Goal: Task Accomplishment & Management: Manage account settings

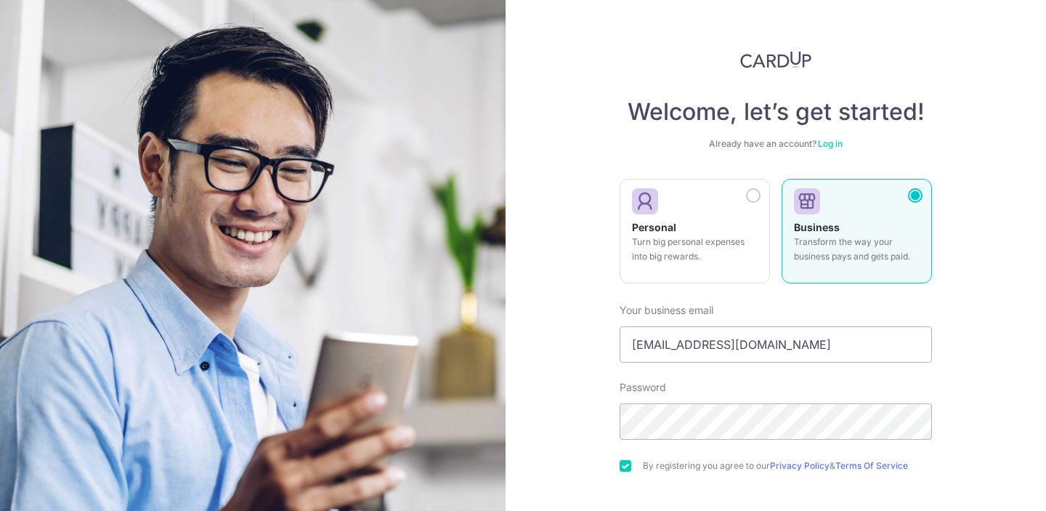
scroll to position [169, 0]
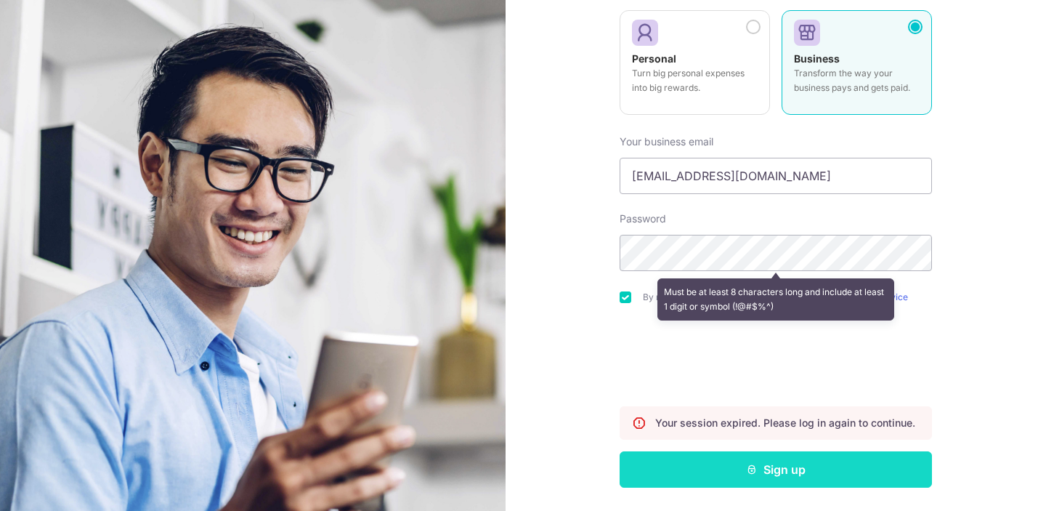
click at [755, 474] on icon "submit" at bounding box center [752, 469] width 12 height 12
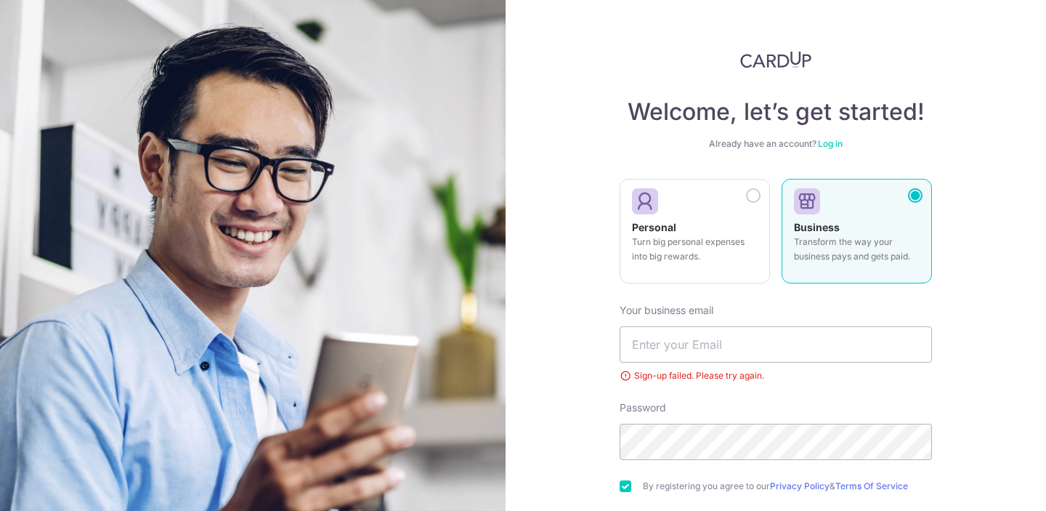
scroll to position [144, 0]
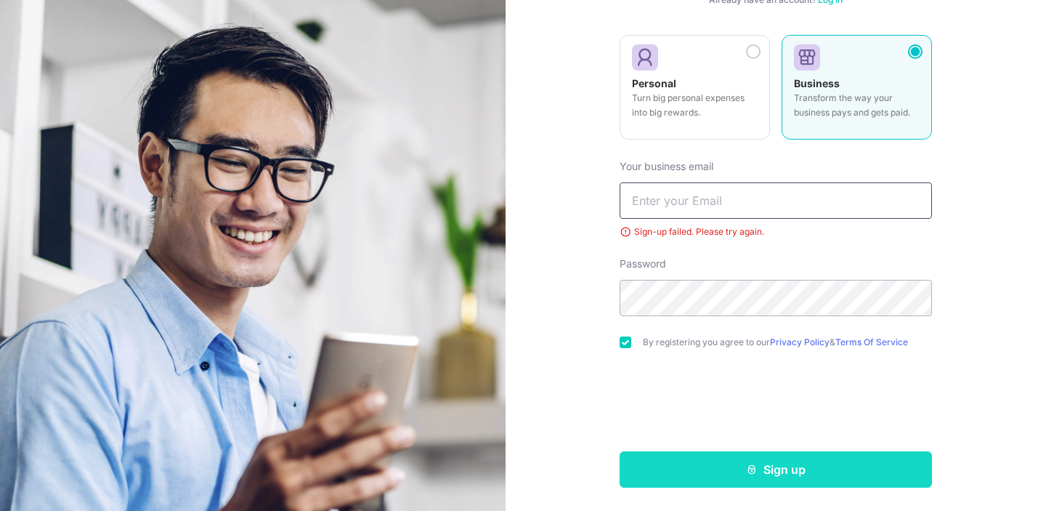
type input "[EMAIL_ADDRESS][DOMAIN_NAME]"
click at [766, 476] on button "Sign up" at bounding box center [776, 469] width 312 height 36
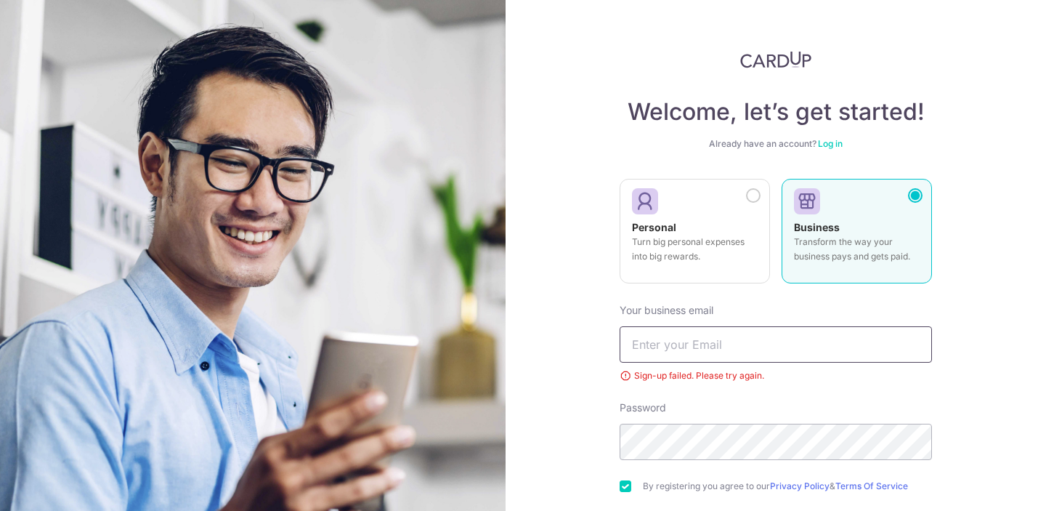
type input "[EMAIL_ADDRESS][DOMAIN_NAME]"
click at [832, 142] on link "Log in" at bounding box center [830, 143] width 25 height 11
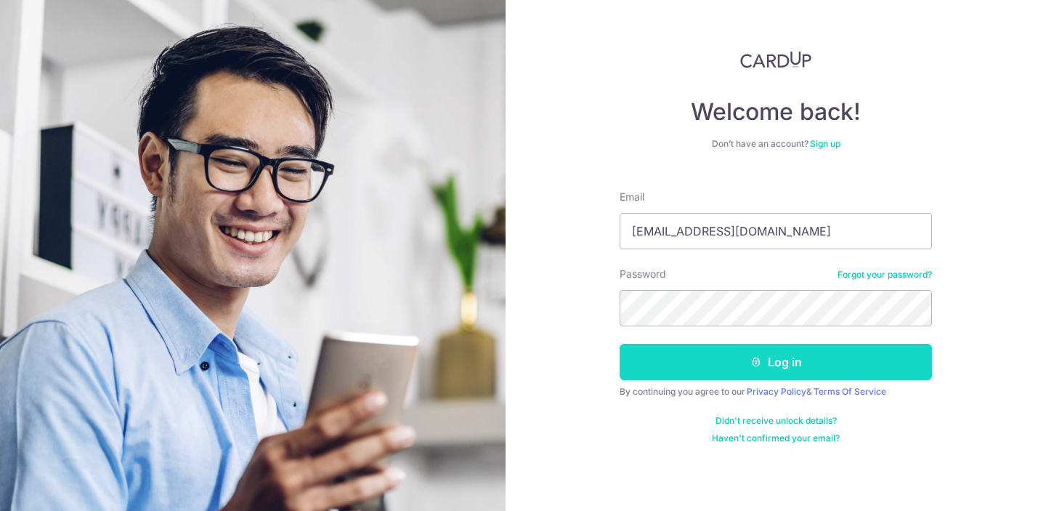
click at [773, 368] on button "Log in" at bounding box center [776, 362] width 312 height 36
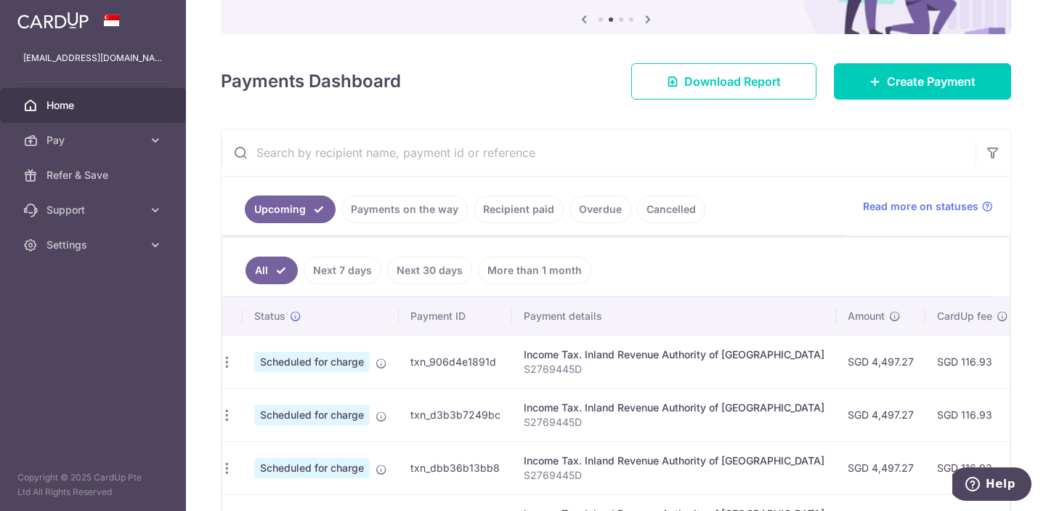
scroll to position [77, 0]
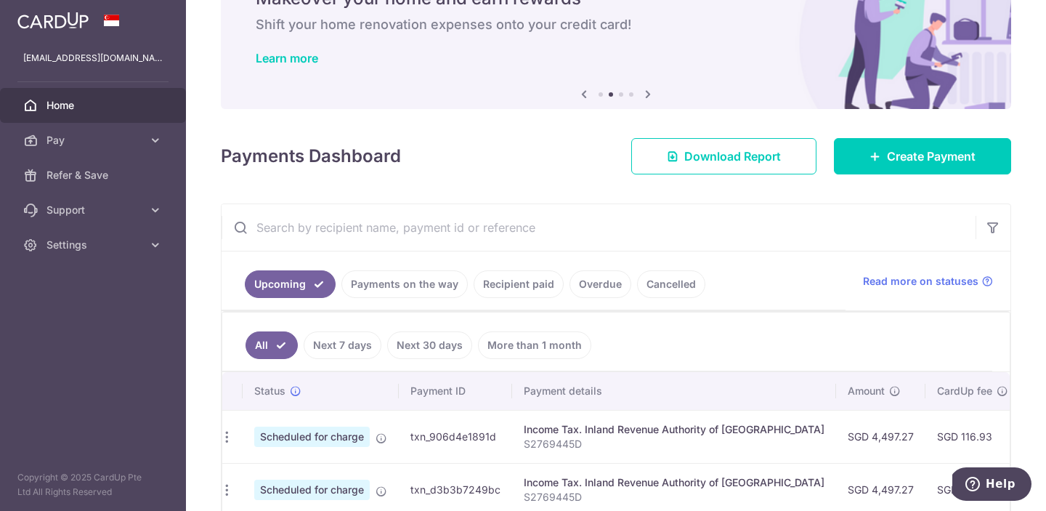
click at [408, 281] on link "Payments on the way" at bounding box center [404, 284] width 126 height 28
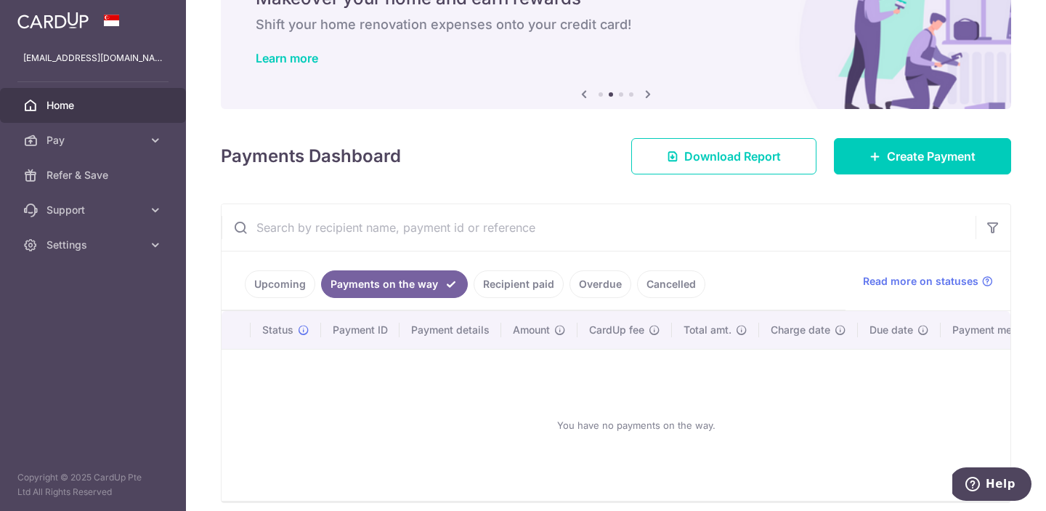
click at [591, 282] on link "Overdue" at bounding box center [601, 284] width 62 height 28
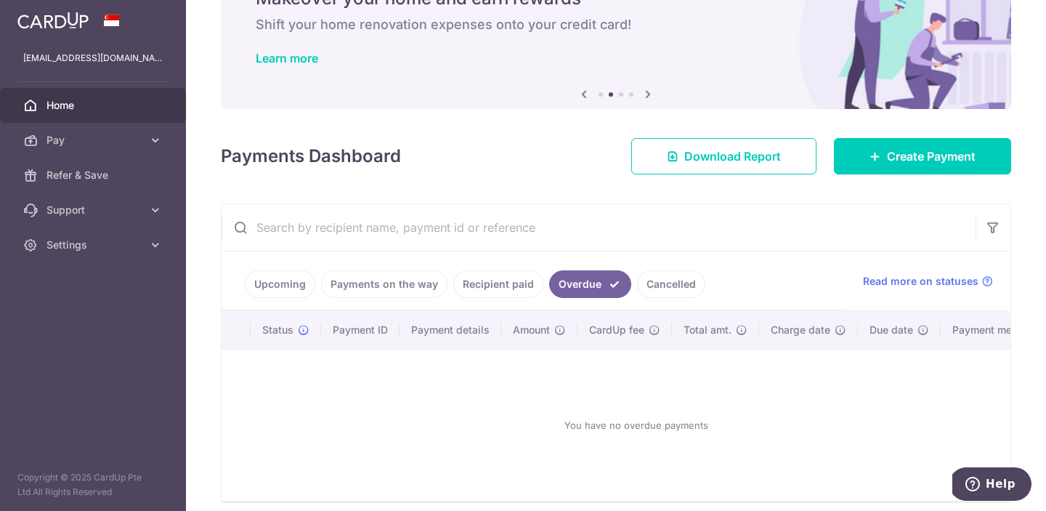
click at [669, 284] on link "Cancelled" at bounding box center [671, 284] width 68 height 28
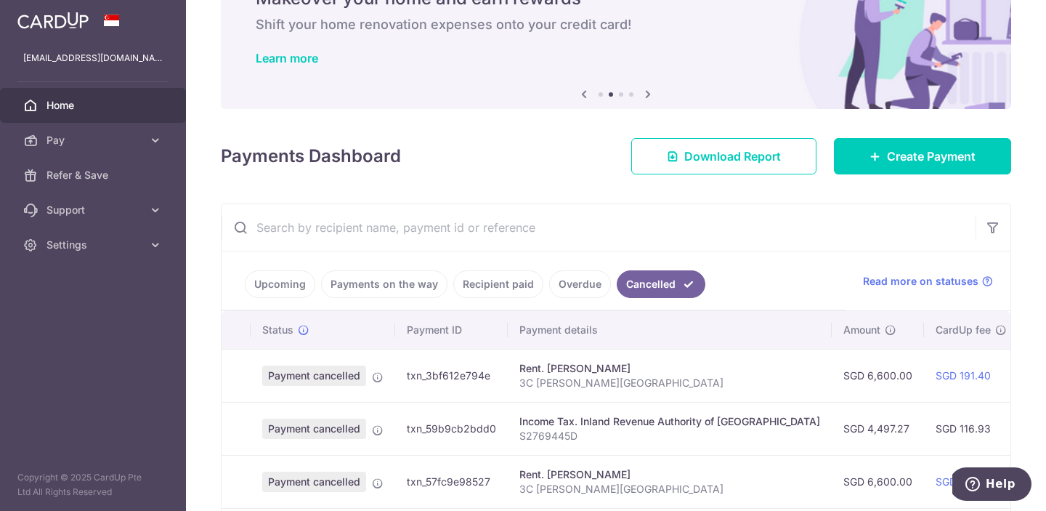
click at [284, 281] on link "Upcoming" at bounding box center [280, 284] width 70 height 28
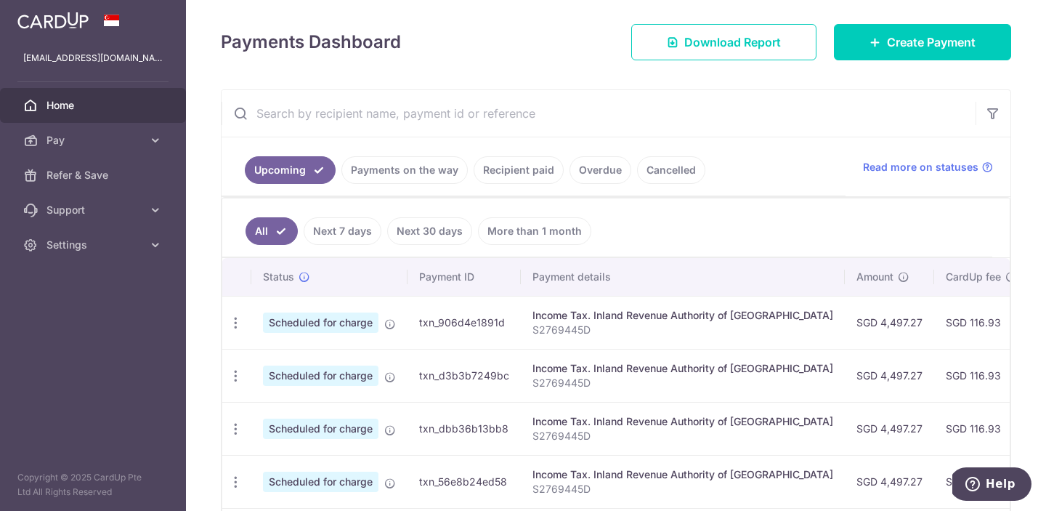
scroll to position [193, 0]
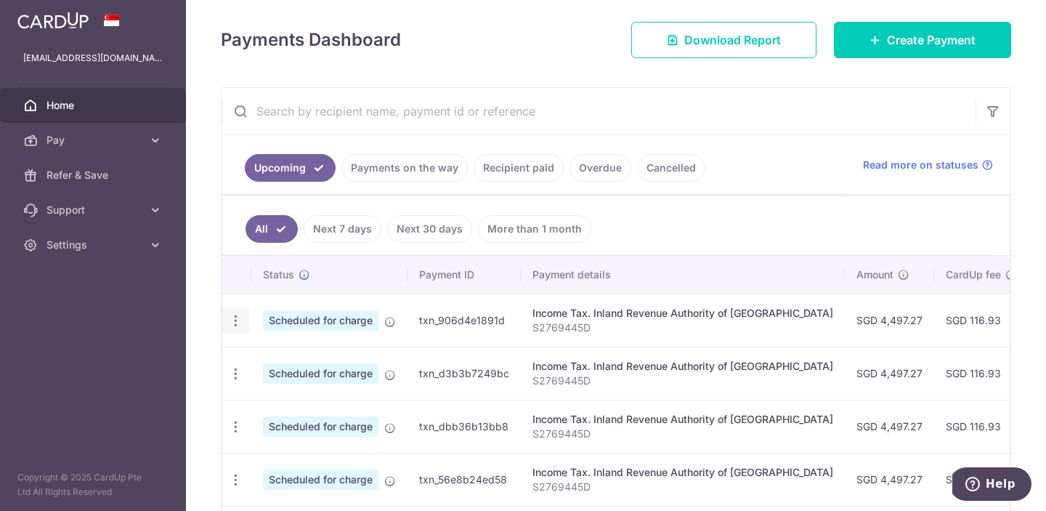
click at [238, 320] on icon "button" at bounding box center [235, 320] width 15 height 15
click at [247, 394] on icon at bounding box center [243, 395] width 17 height 17
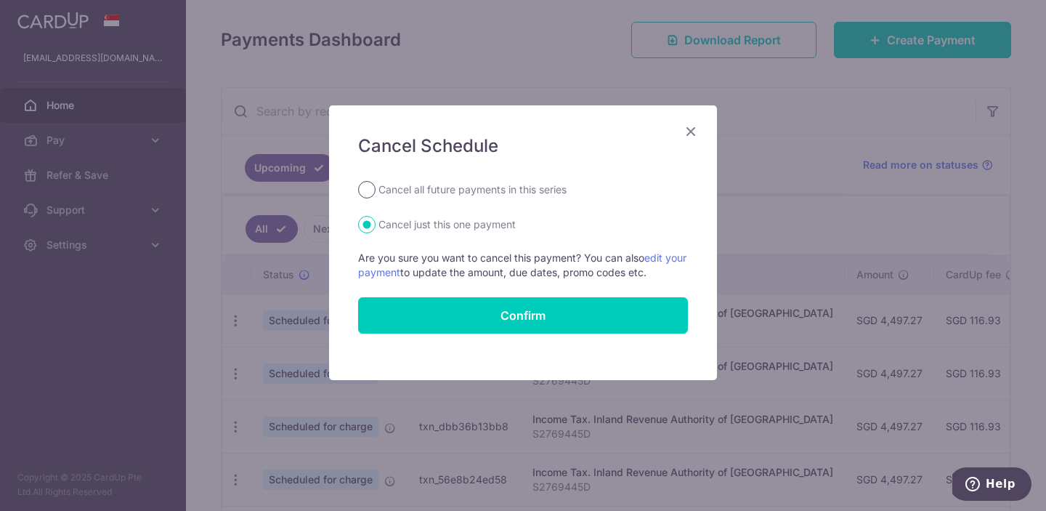
click at [370, 196] on input "Cancel all future payments in this series" at bounding box center [366, 189] width 17 height 17
radio input "true"
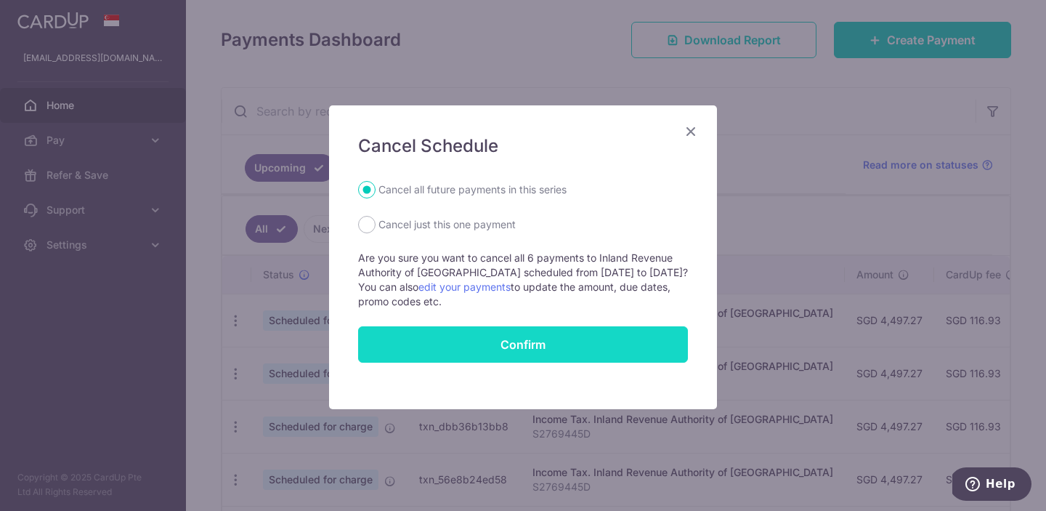
click at [531, 338] on button "Confirm" at bounding box center [523, 344] width 330 height 36
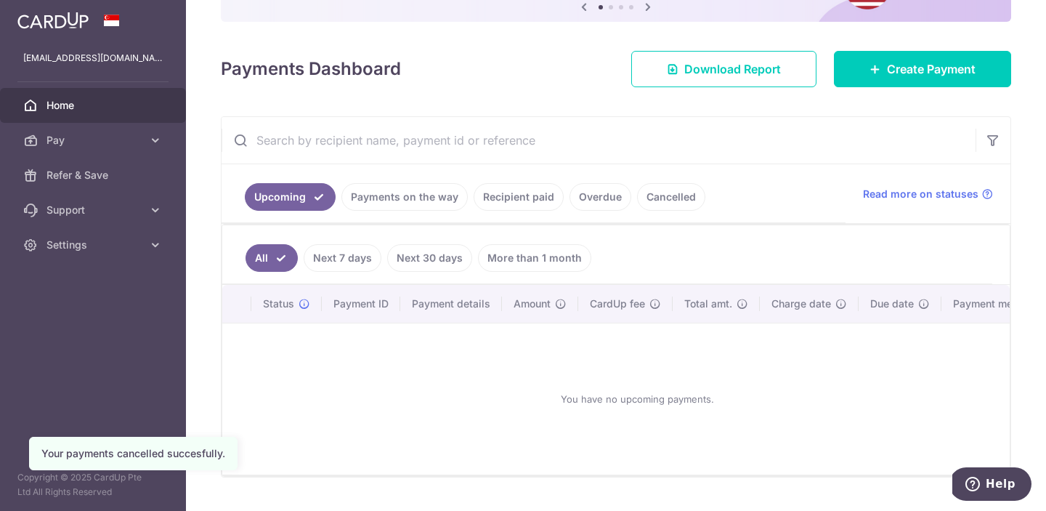
scroll to position [199, 0]
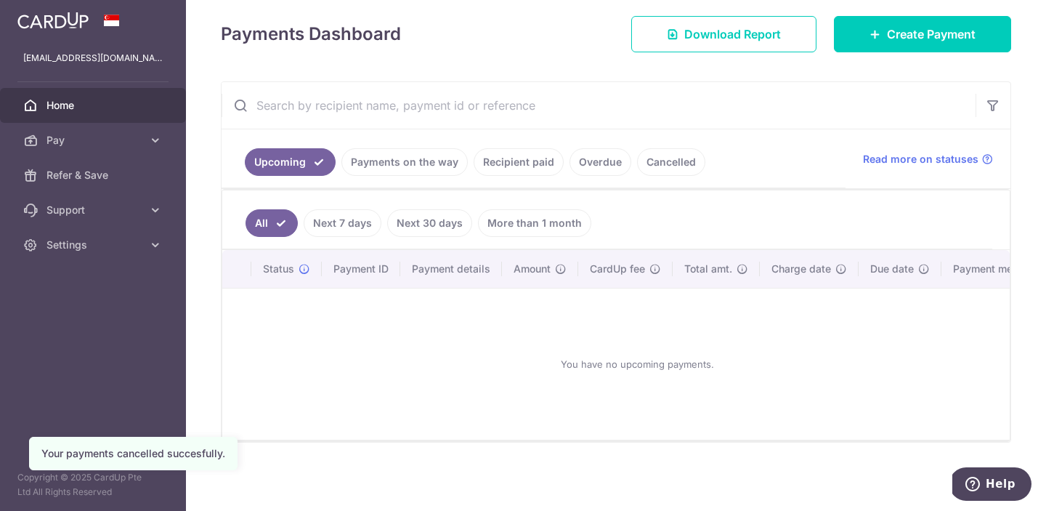
click at [674, 161] on link "Cancelled" at bounding box center [671, 162] width 68 height 28
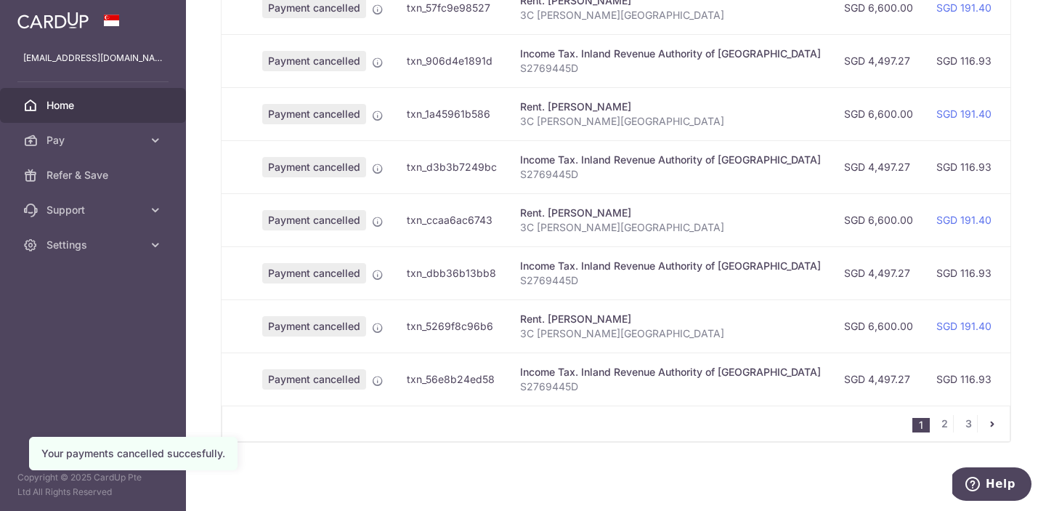
scroll to position [0, 0]
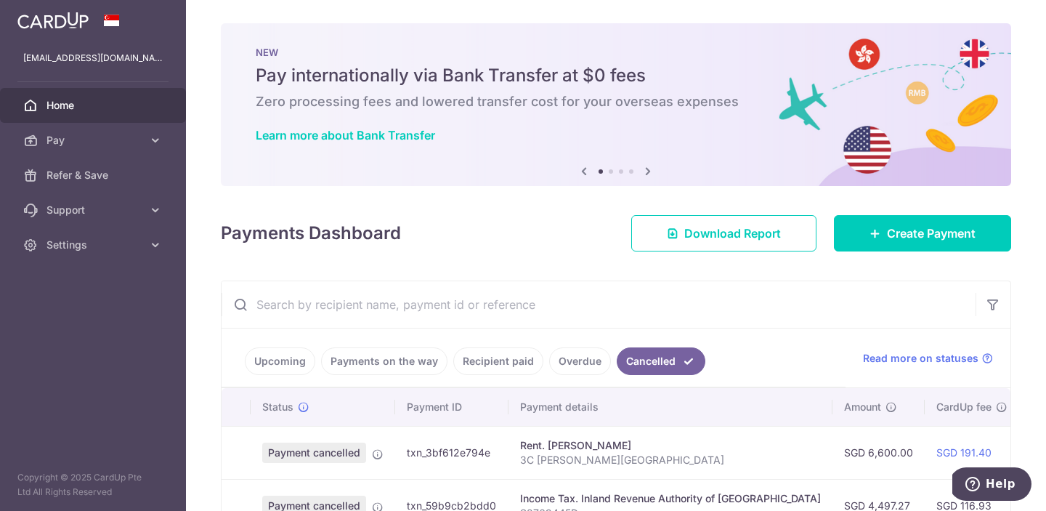
click at [74, 108] on span "Home" at bounding box center [94, 105] width 96 height 15
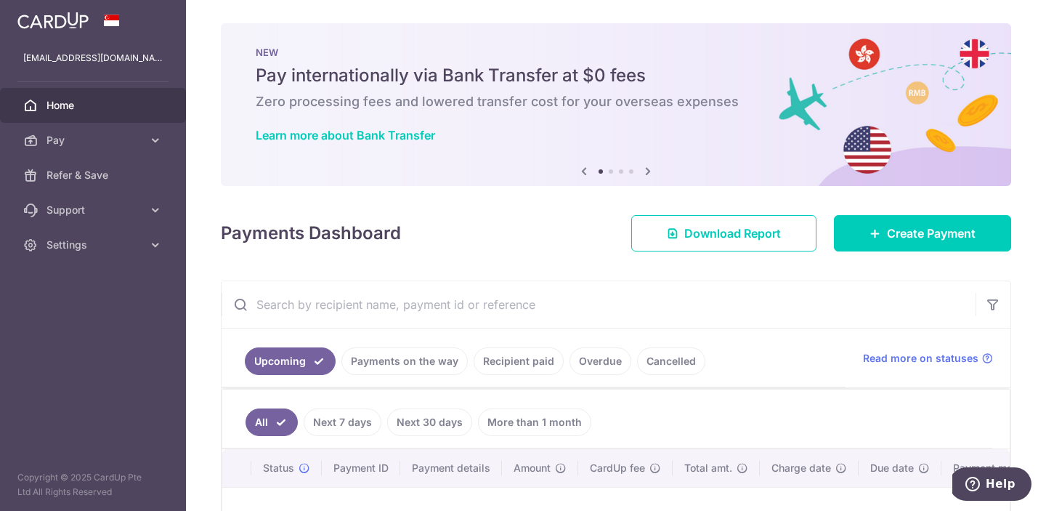
click at [648, 172] on icon at bounding box center [647, 171] width 17 height 18
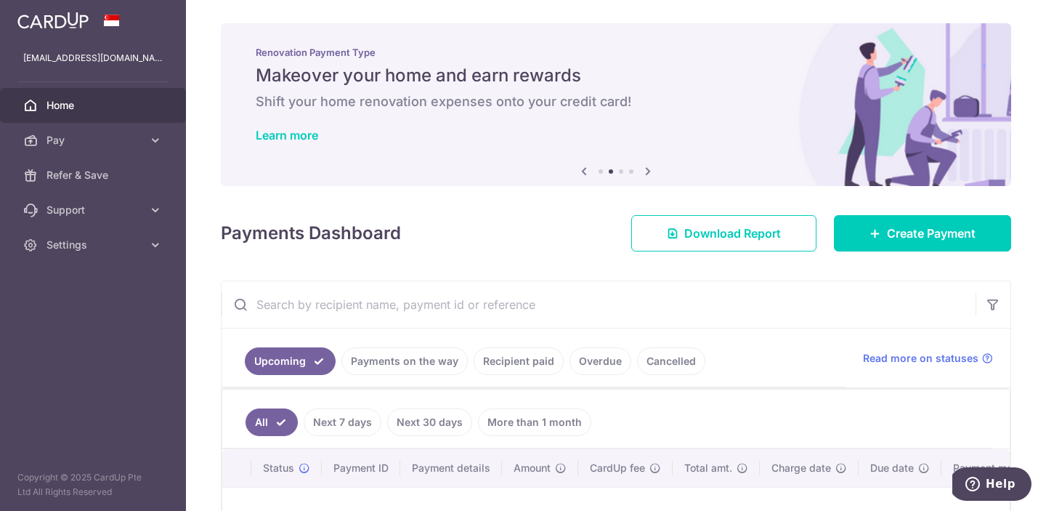
click at [648, 172] on icon at bounding box center [647, 171] width 17 height 18
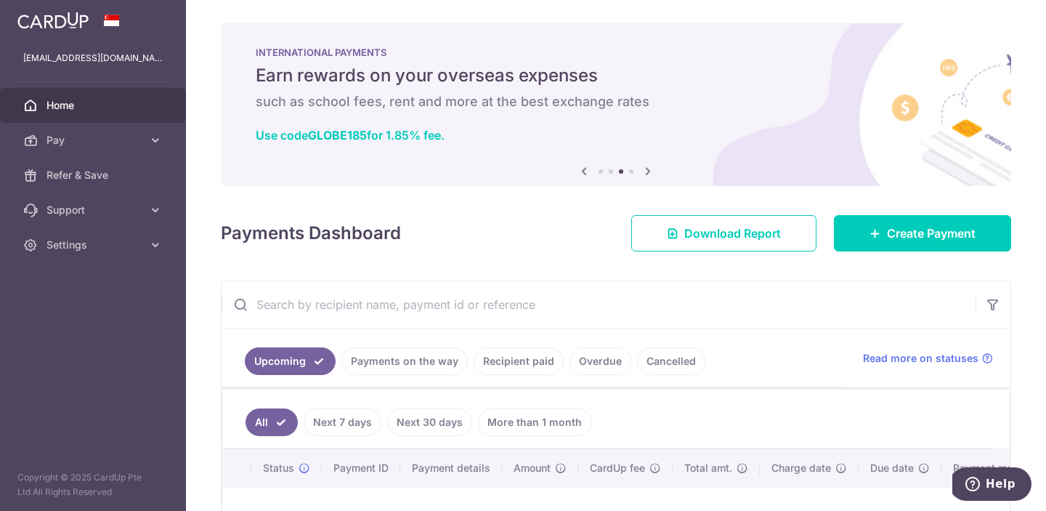
click at [648, 172] on icon at bounding box center [647, 171] width 17 height 18
